Goal: Task Accomplishment & Management: Manage account settings

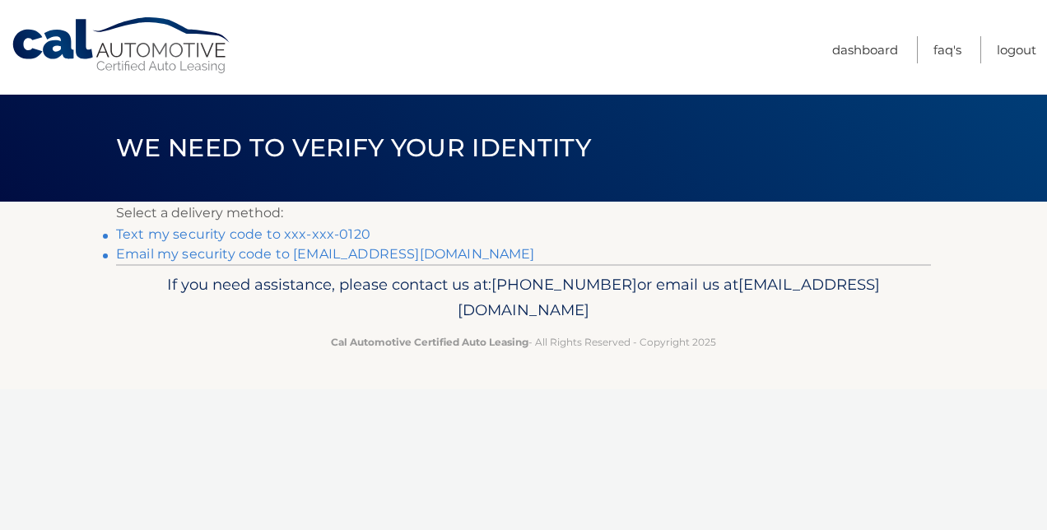
click at [301, 234] on link "Text my security code to xxx-xxx-0120" at bounding box center [243, 234] width 254 height 16
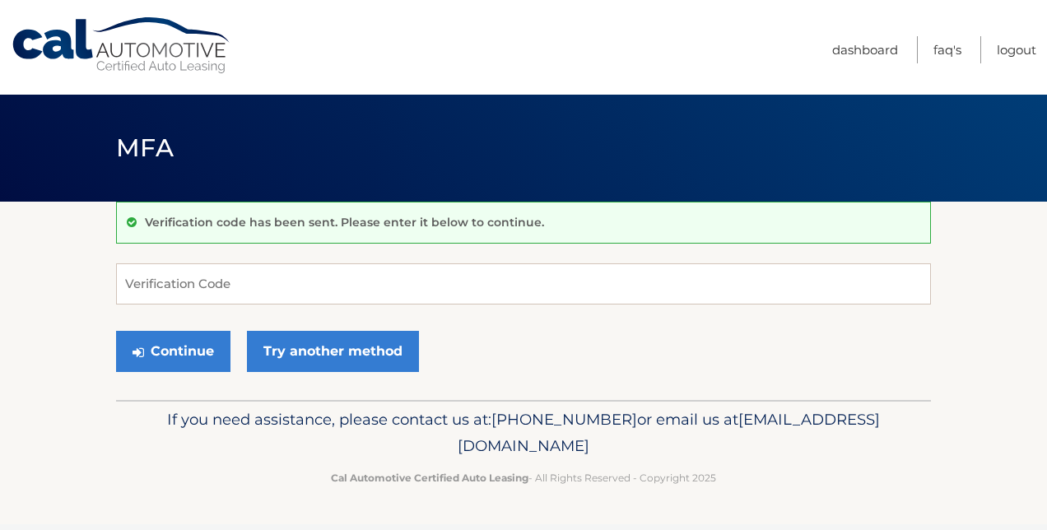
click at [208, 280] on input "Verification Code" at bounding box center [523, 284] width 815 height 41
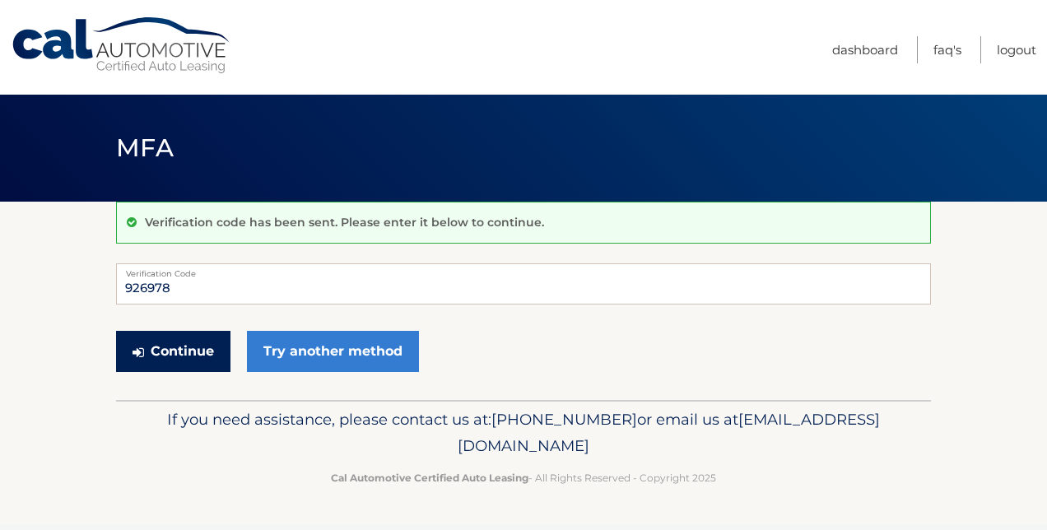
type input "926978"
click at [182, 356] on button "Continue" at bounding box center [173, 351] width 114 height 41
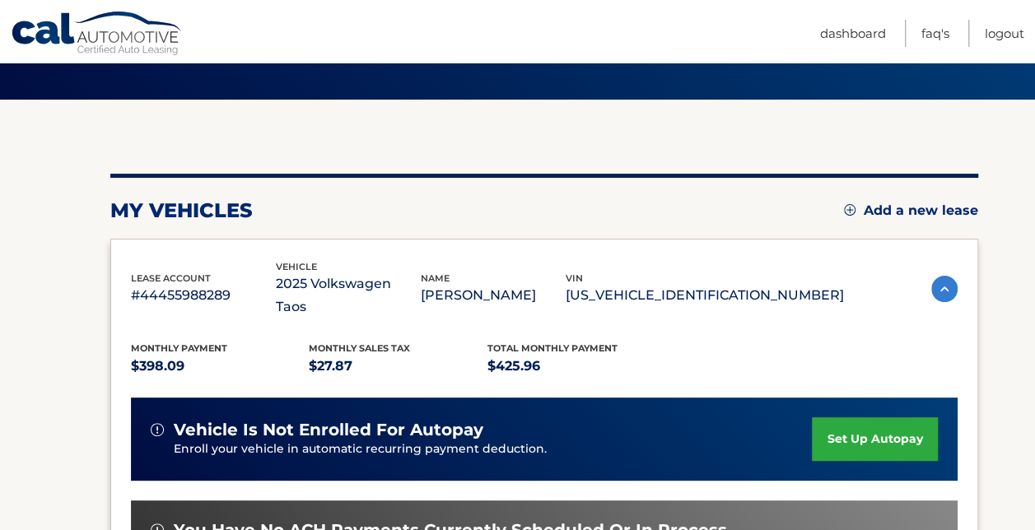
scroll to position [97, 0]
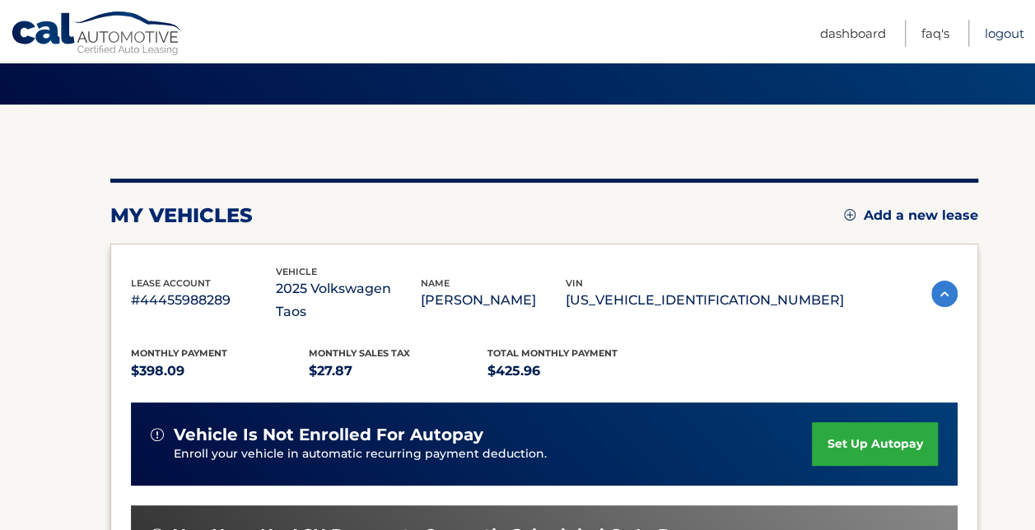
click at [1007, 35] on link "Logout" at bounding box center [1005, 33] width 40 height 27
